Goal: Navigation & Orientation: Find specific page/section

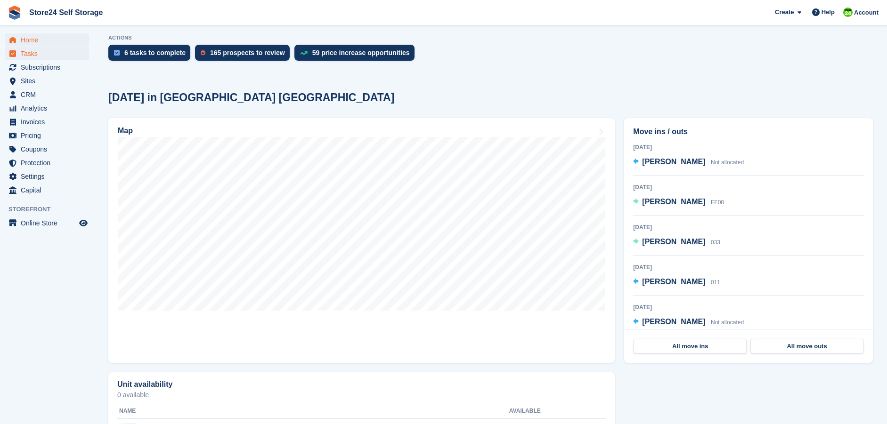
scroll to position [47, 0]
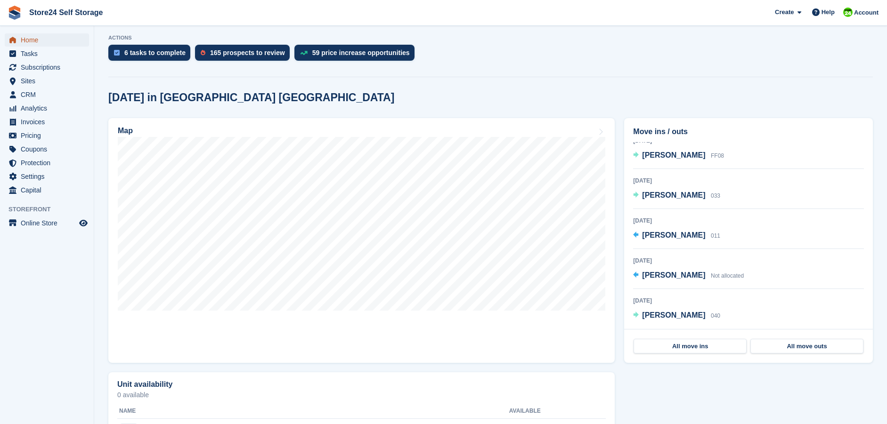
click at [37, 38] on span "Home" at bounding box center [49, 39] width 57 height 13
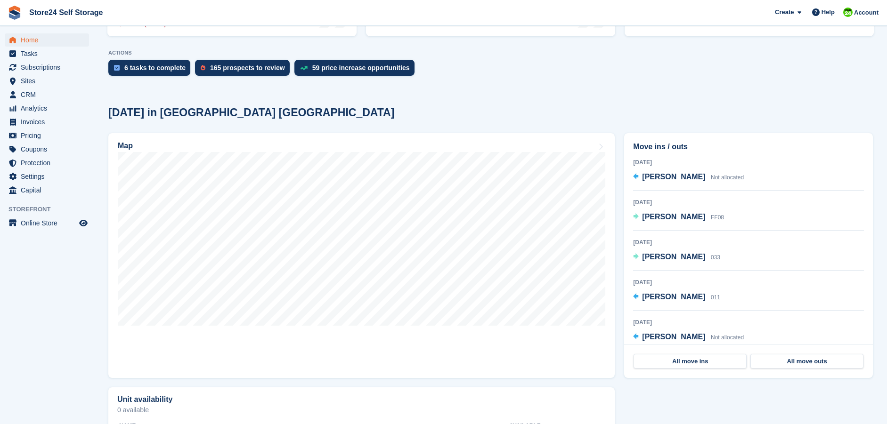
scroll to position [188, 0]
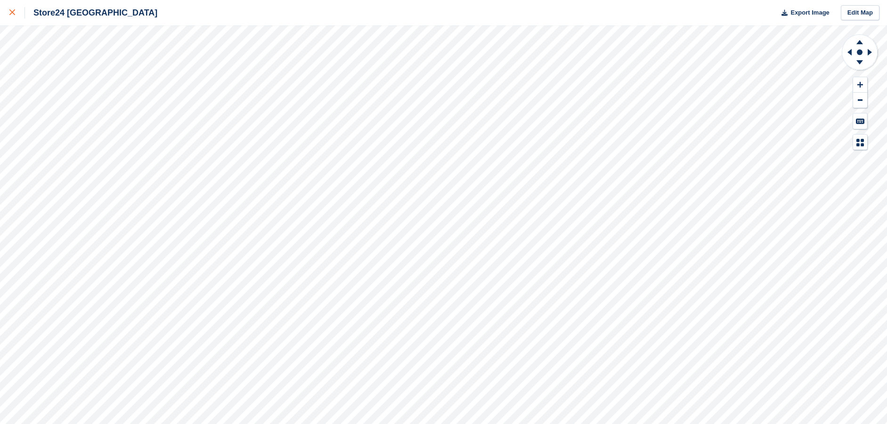
click at [12, 16] on div at bounding box center [17, 12] width 16 height 11
